Goal: Transaction & Acquisition: Download file/media

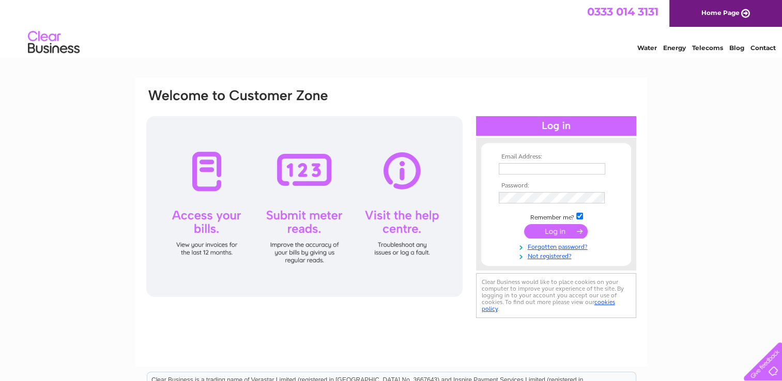
type input "hazel7tod@gmail.com"
click at [548, 228] on input "submit" at bounding box center [556, 231] width 64 height 14
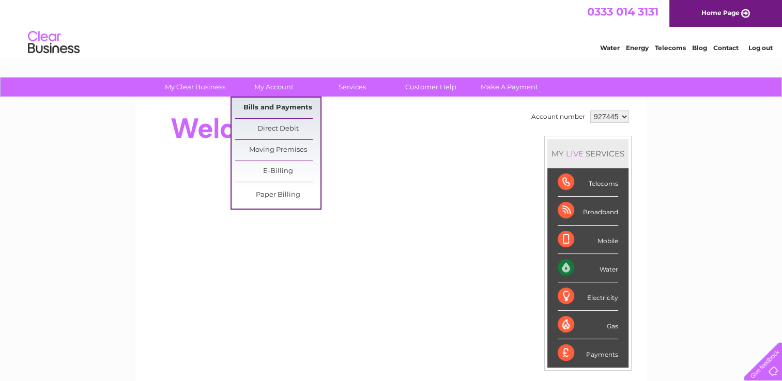
click at [286, 106] on link "Bills and Payments" at bounding box center [277, 108] width 85 height 21
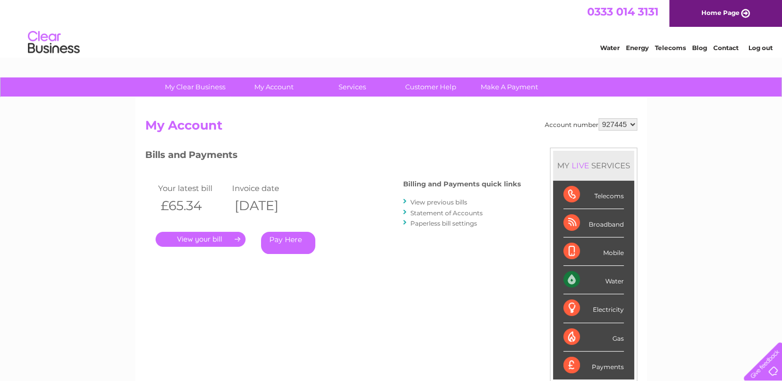
click at [217, 237] on link "." at bounding box center [201, 239] width 90 height 15
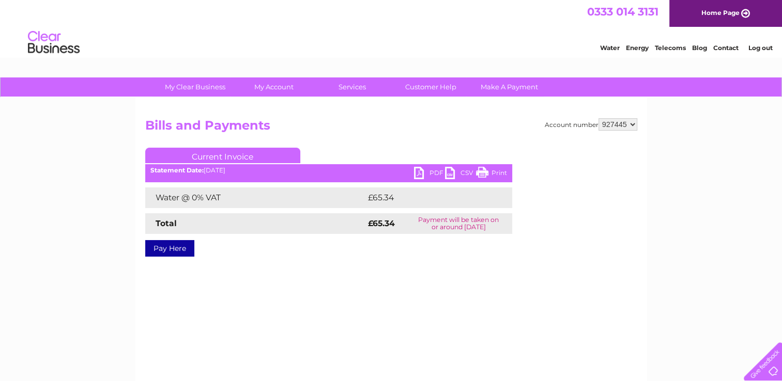
click at [420, 174] on link "PDF" at bounding box center [429, 174] width 31 height 15
